Goal: Find specific page/section: Find specific page/section

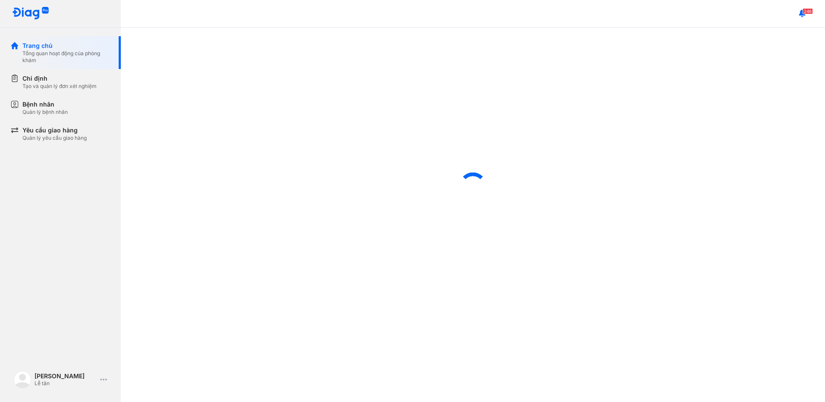
click at [52, 113] on div "Quản lý bệnh nhân" at bounding box center [44, 112] width 45 height 7
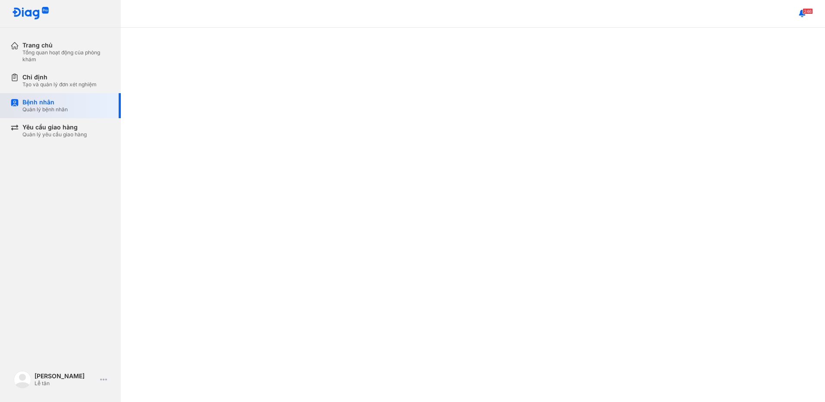
click at [80, 101] on div "Bệnh nhân Quản lý bệnh nhân" at bounding box center [66, 105] width 88 height 15
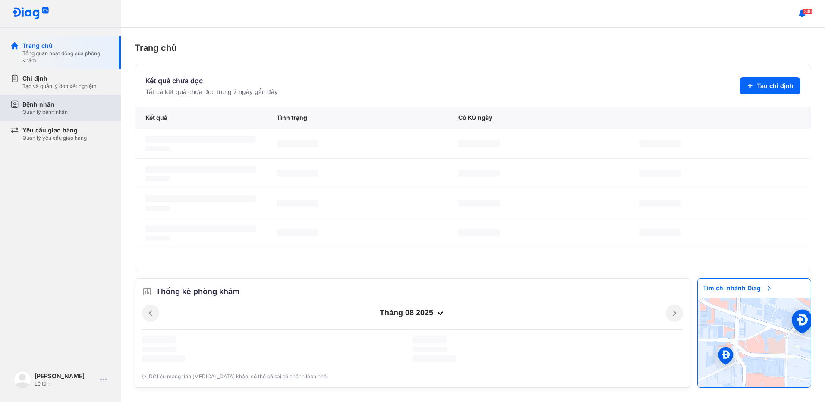
click at [51, 110] on div "Quản lý bệnh nhân" at bounding box center [44, 112] width 45 height 7
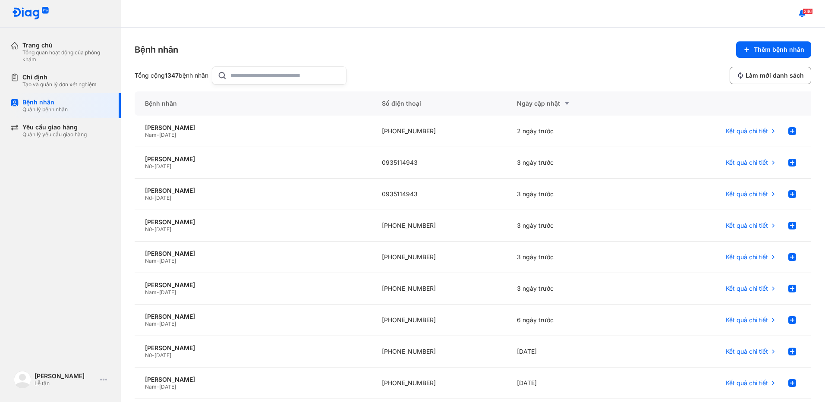
click at [249, 83] on input "text" at bounding box center [285, 75] width 110 height 17
type input "**********"
click at [354, 230] on div "Nữ - 01/01/1942" at bounding box center [253, 229] width 216 height 7
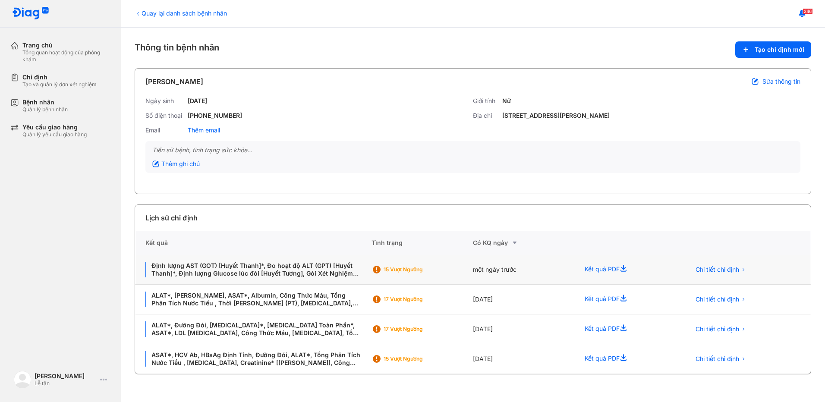
click at [463, 276] on div "15 Vượt ngưỡng" at bounding box center [421, 270] width 101 height 30
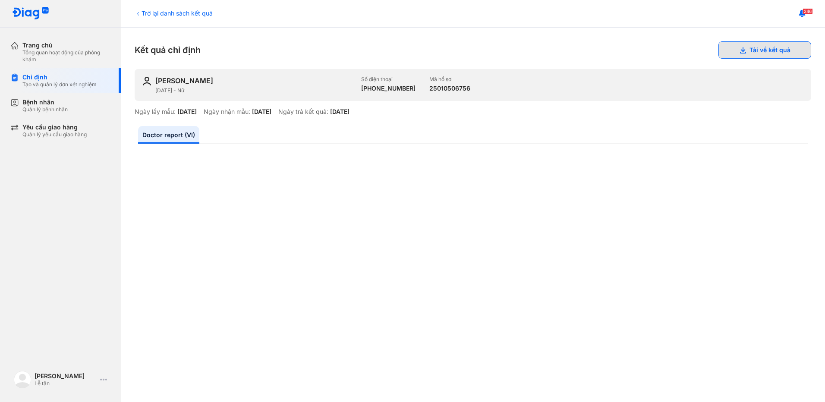
click at [786, 47] on button "Tải về kết quả" at bounding box center [764, 49] width 93 height 17
click at [72, 106] on div "Bệnh nhân Quản lý bệnh nhân" at bounding box center [66, 105] width 88 height 15
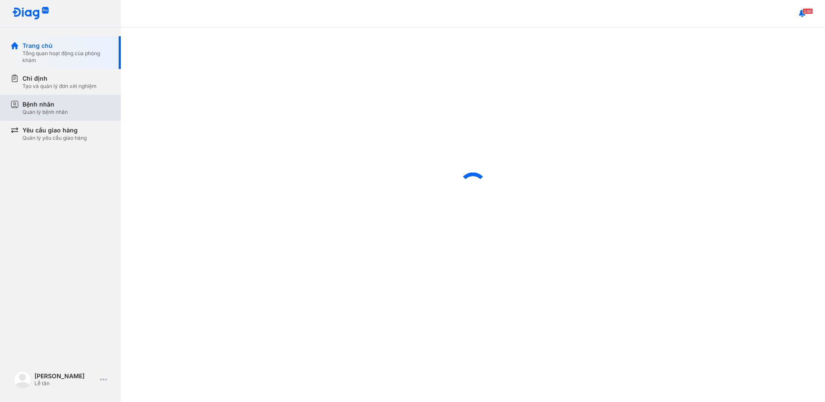
click at [65, 109] on div "Quản lý bệnh nhân" at bounding box center [44, 112] width 45 height 7
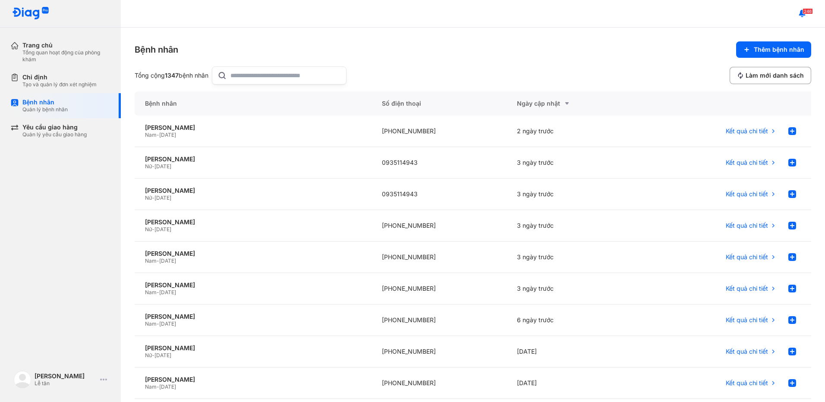
click at [304, 77] on input "text" at bounding box center [285, 75] width 110 height 17
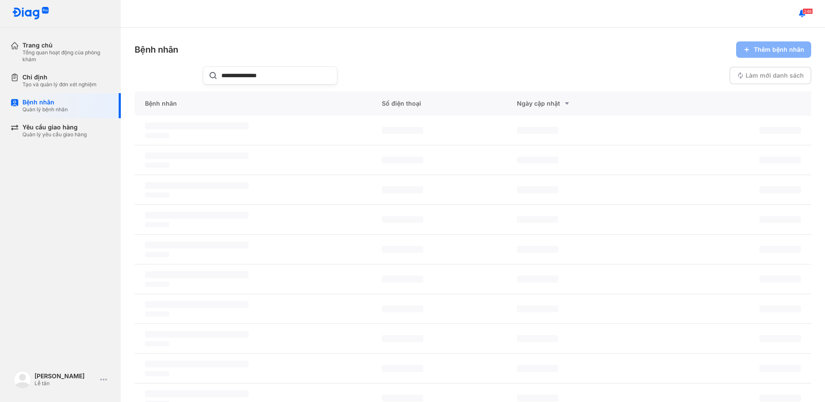
type input "**********"
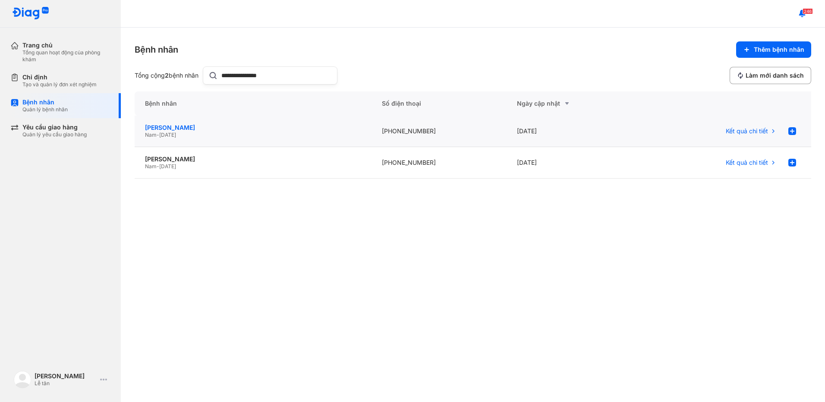
click at [341, 125] on div "[PERSON_NAME]" at bounding box center [253, 128] width 216 height 8
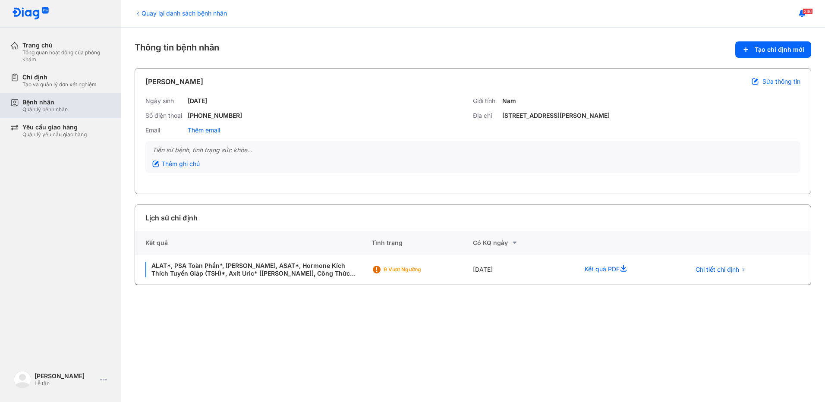
click at [28, 106] on div "Bệnh nhân" at bounding box center [44, 102] width 45 height 8
